Goal: Task Accomplishment & Management: Complete application form

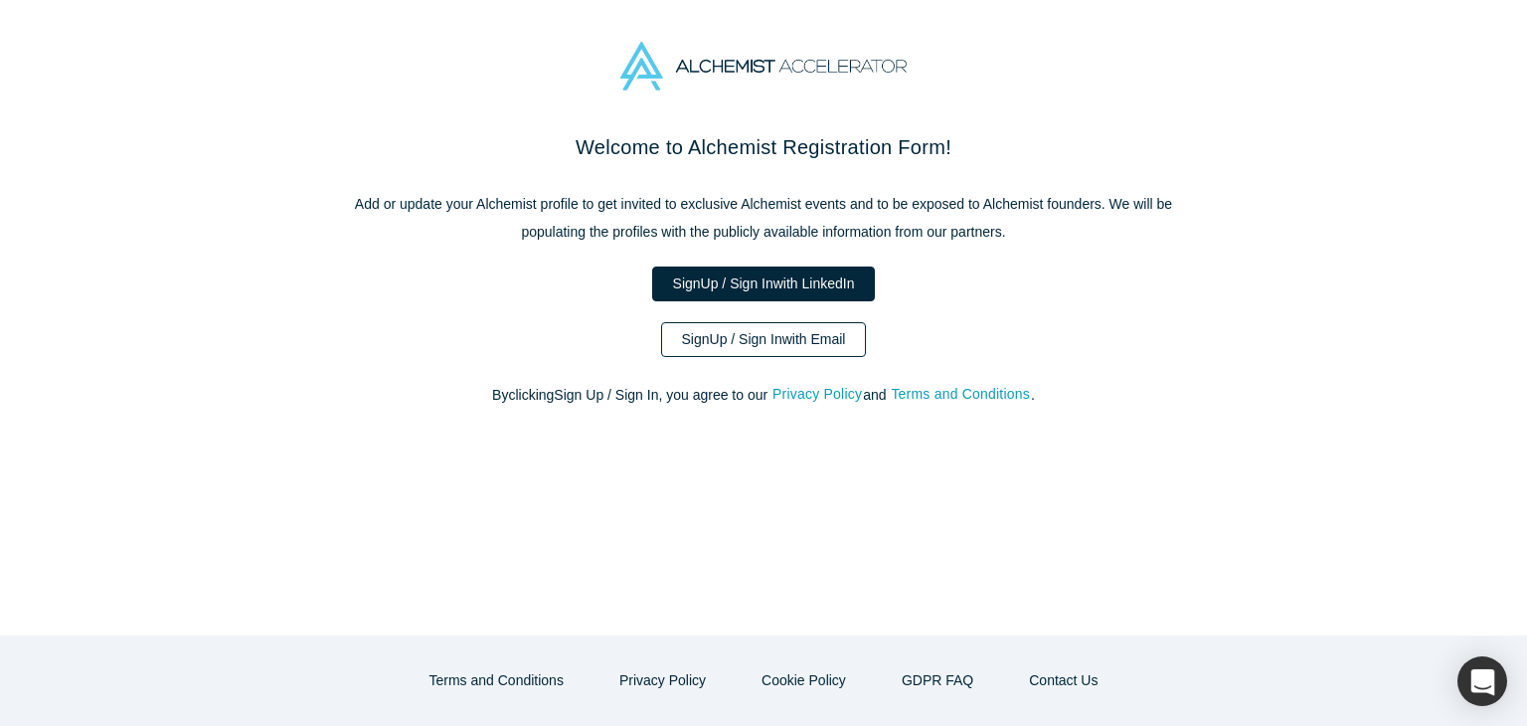
click at [720, 336] on link "Sign Up / Sign In with Email" at bounding box center [764, 339] width 206 height 35
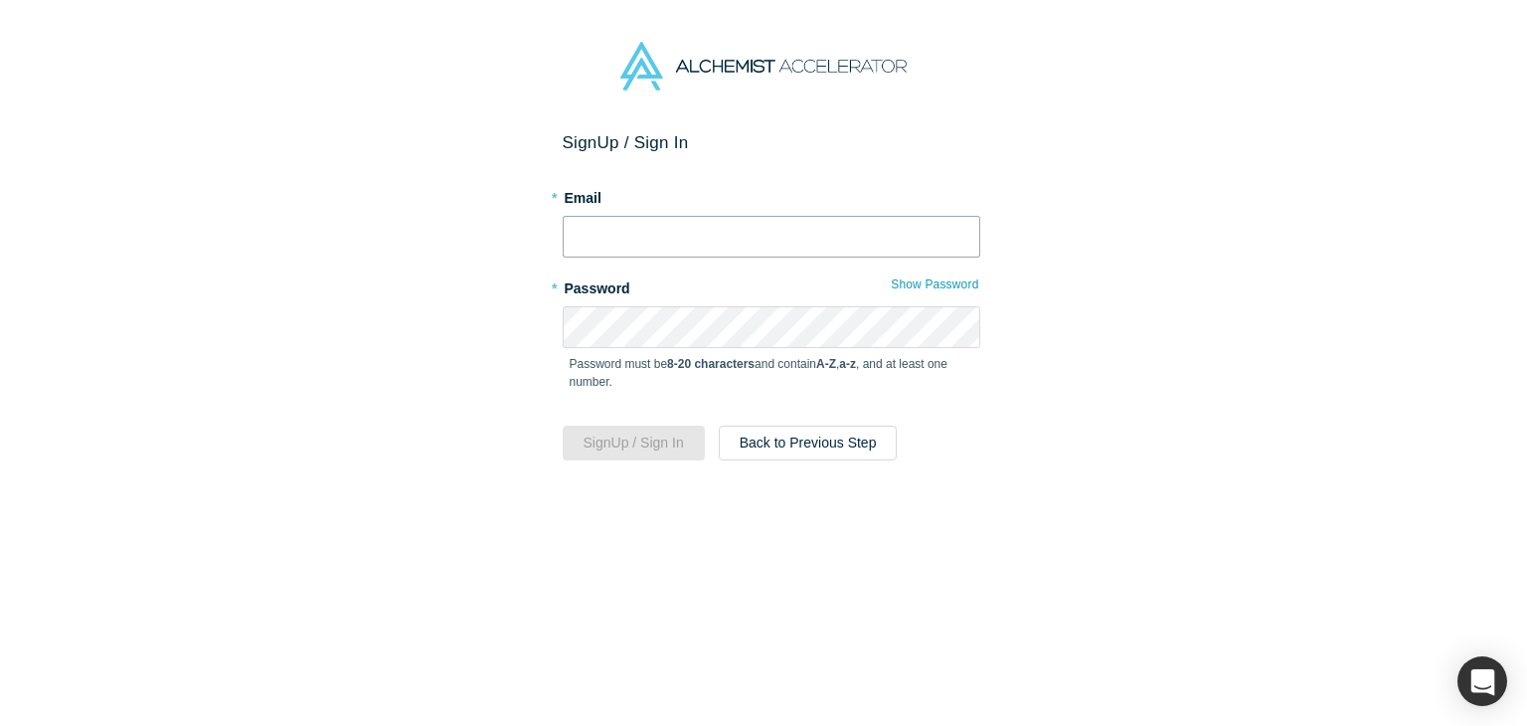
click at [631, 224] on input "text" at bounding box center [771, 237] width 417 height 42
type input "[EMAIL_ADDRESS][DOMAIN_NAME]"
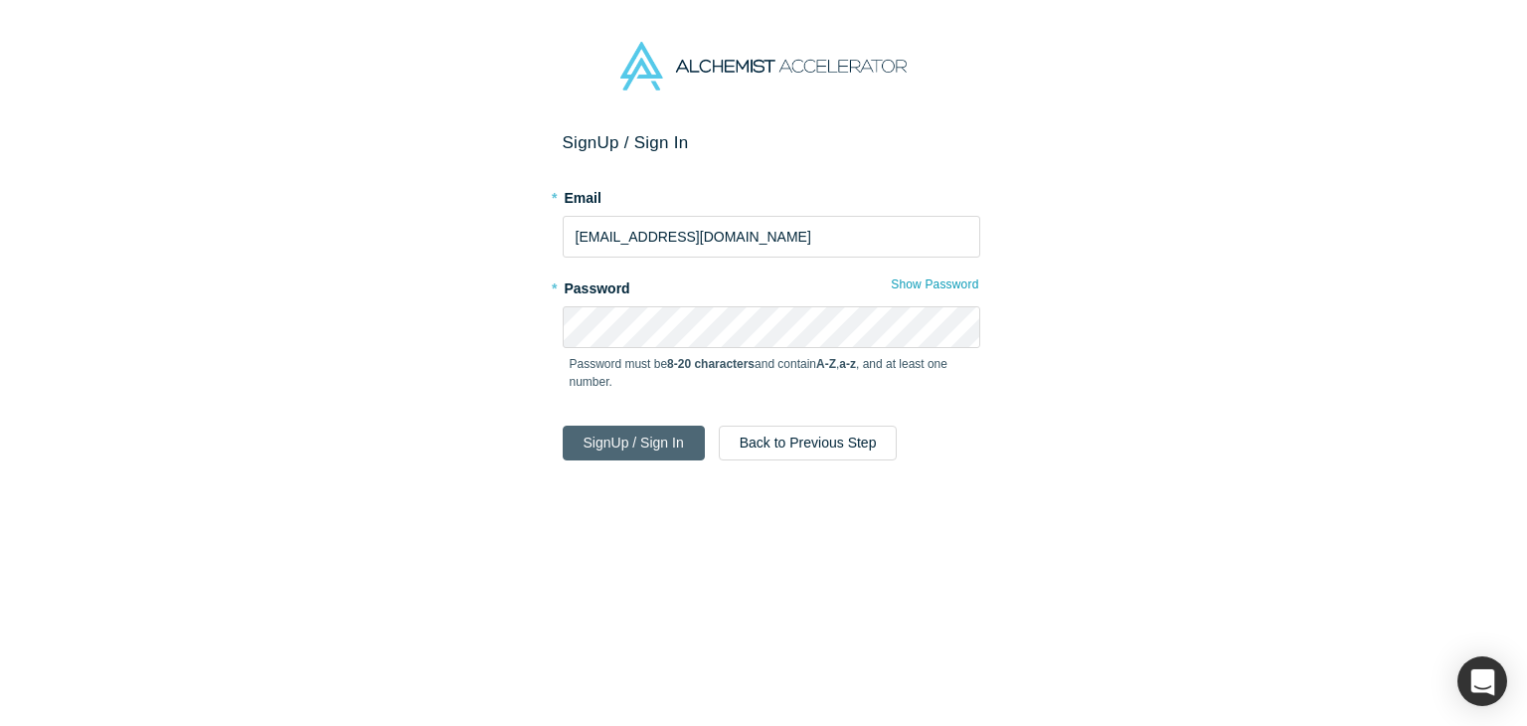
click at [634, 446] on button "Sign Up / Sign In" at bounding box center [634, 442] width 142 height 35
